Goal: Task Accomplishment & Management: Manage account settings

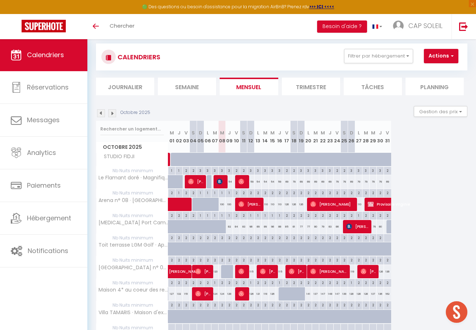
scroll to position [10, 0]
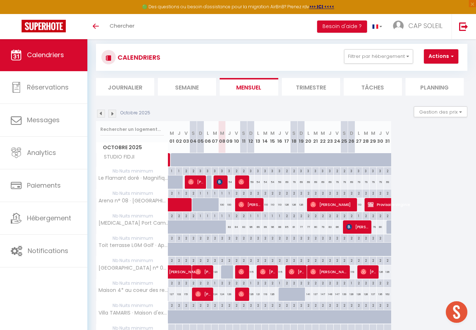
click at [101, 112] on img at bounding box center [101, 114] width 8 height 8
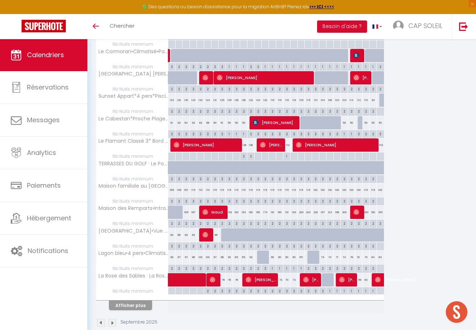
scroll to position [317, 0]
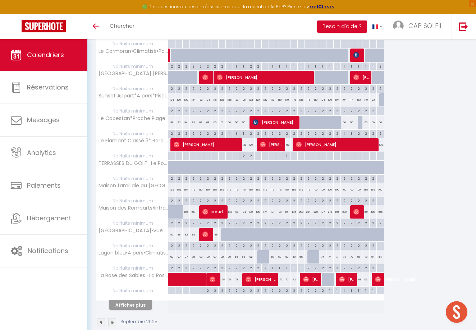
click at [137, 302] on button "Afficher plus" at bounding box center [130, 305] width 43 height 10
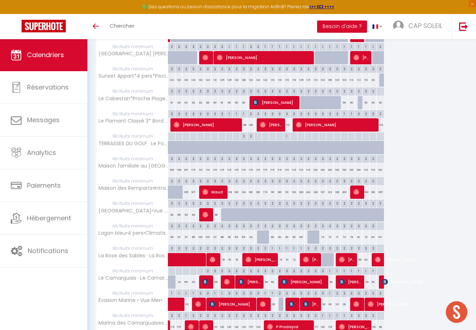
scroll to position [337, 0]
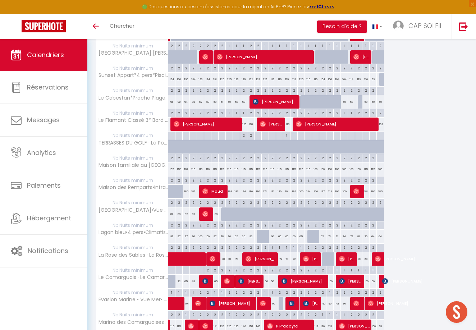
click at [252, 280] on span "[PERSON_NAME]" at bounding box center [250, 281] width 24 height 14
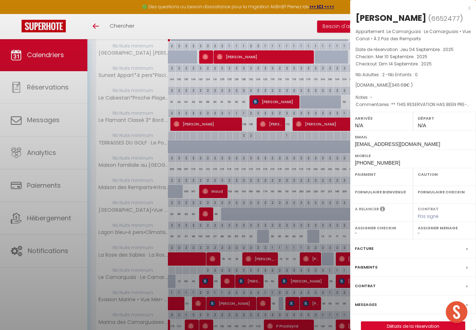
select select "OK"
select select "0"
select select "1"
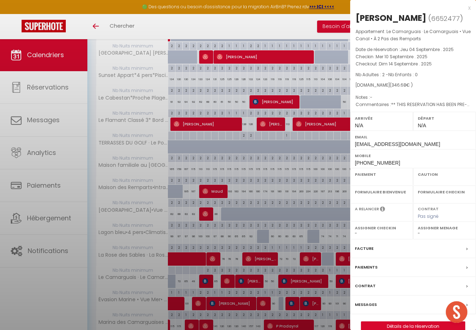
select select
select select "28886"
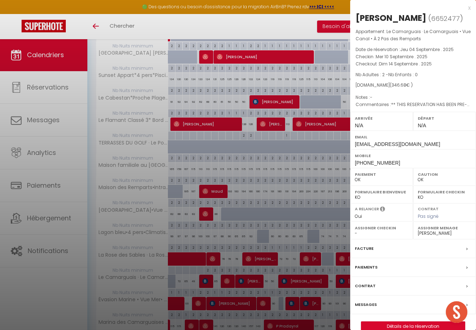
click at [469, 8] on div "x" at bounding box center [410, 8] width 120 height 9
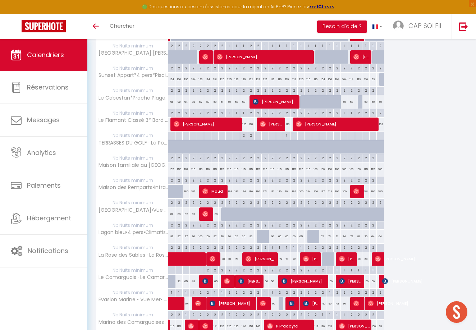
click at [298, 277] on span "[PERSON_NAME]" at bounding box center [304, 281] width 46 height 14
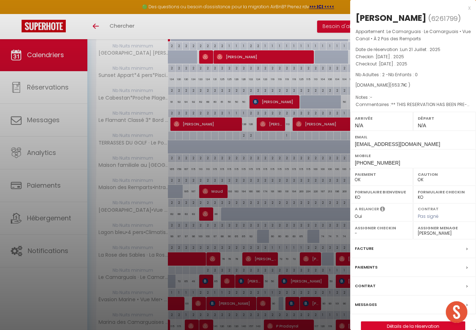
click at [470, 7] on div "x" at bounding box center [410, 8] width 120 height 9
